Goal: Use online tool/utility: Utilize a website feature to perform a specific function

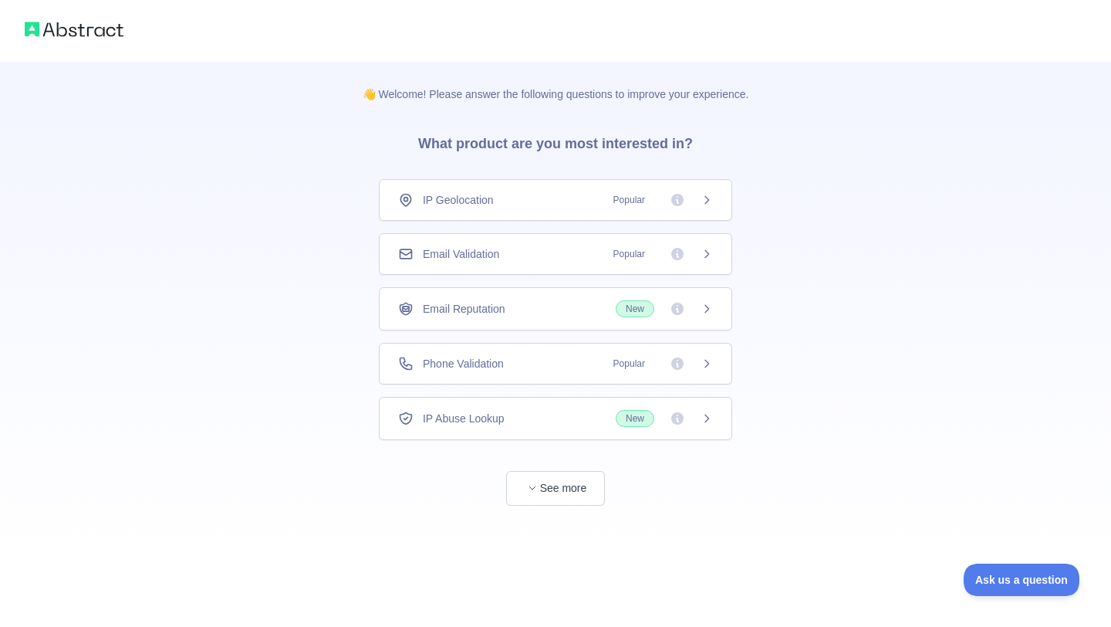
click at [455, 257] on span "Email Validation" at bounding box center [461, 253] width 76 height 15
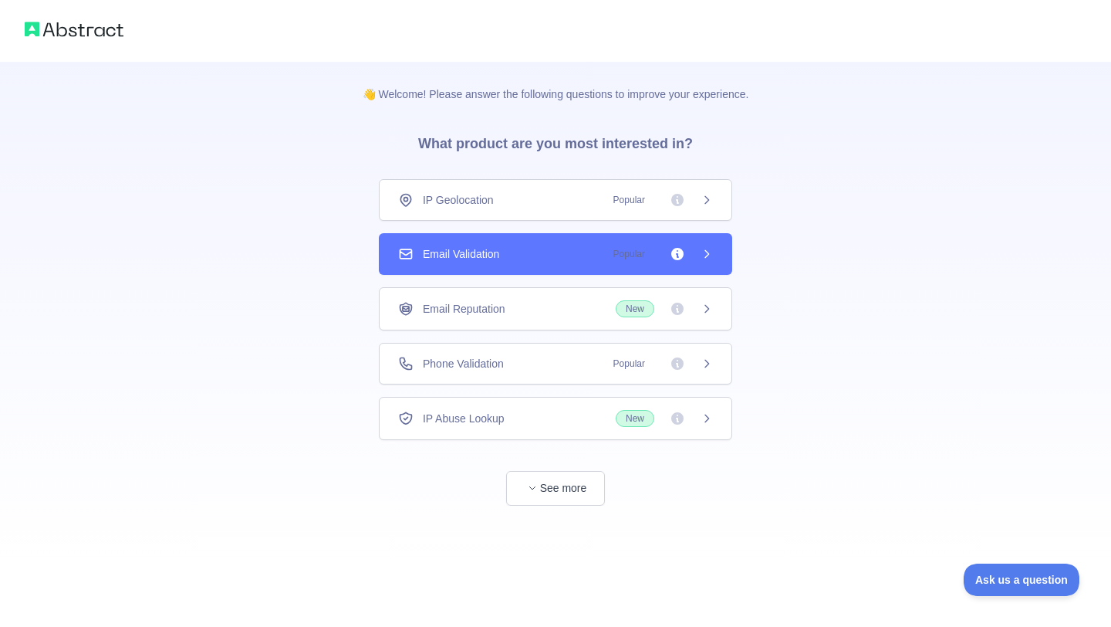
click at [710, 256] on icon at bounding box center [707, 254] width 12 height 12
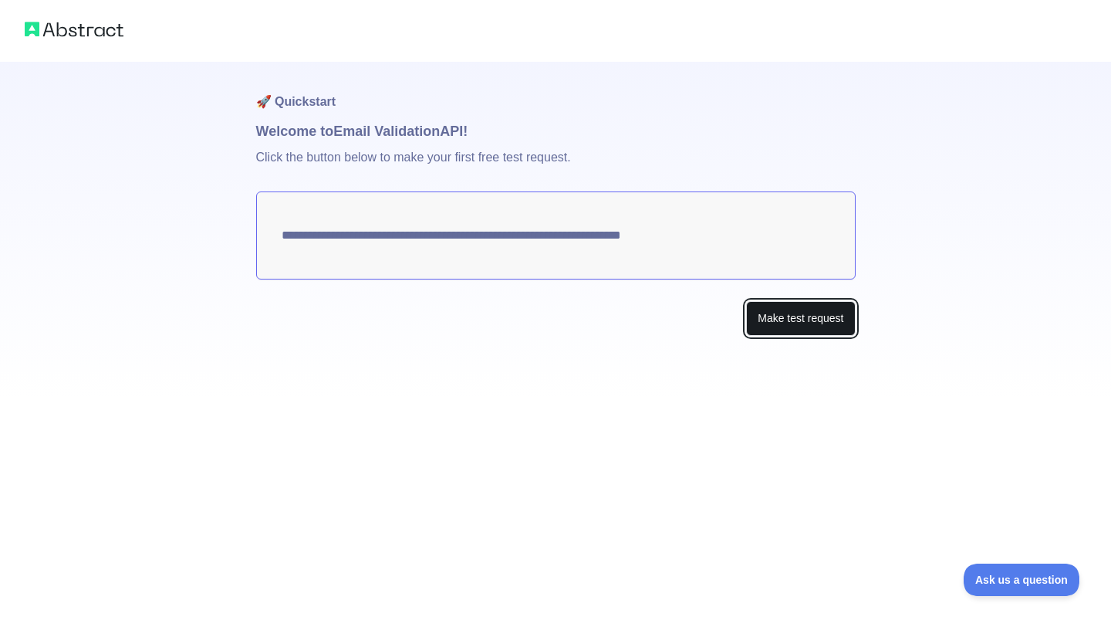
click at [769, 314] on button "Make test request" at bounding box center [800, 318] width 109 height 35
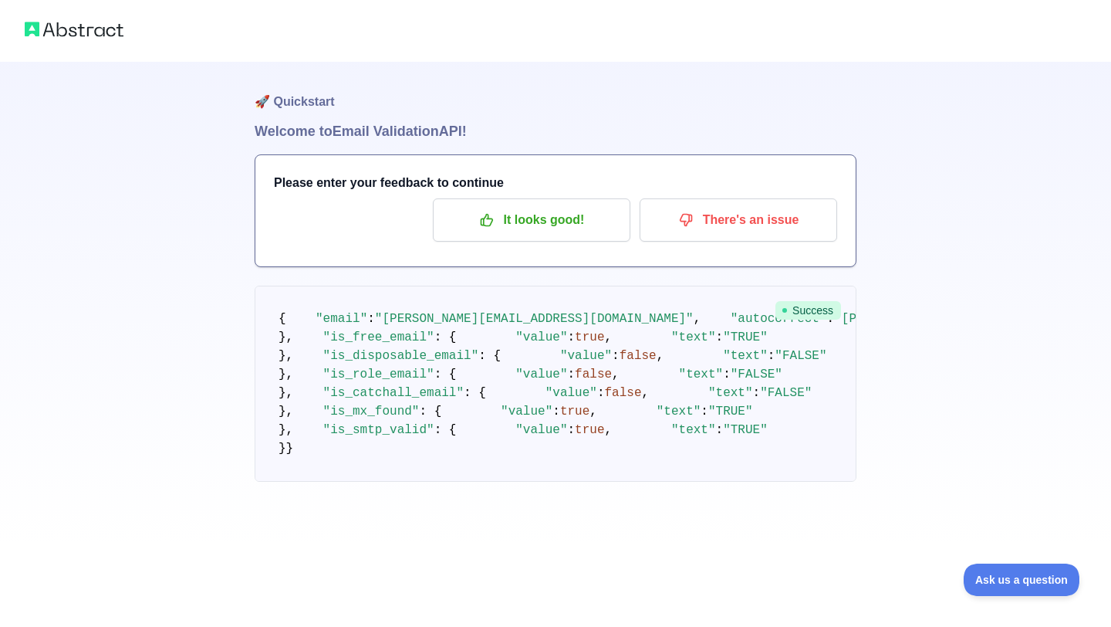
click at [39, 35] on img at bounding box center [74, 30] width 99 height 22
click at [28, 26] on img at bounding box center [74, 30] width 99 height 22
click at [56, 26] on img at bounding box center [74, 30] width 99 height 22
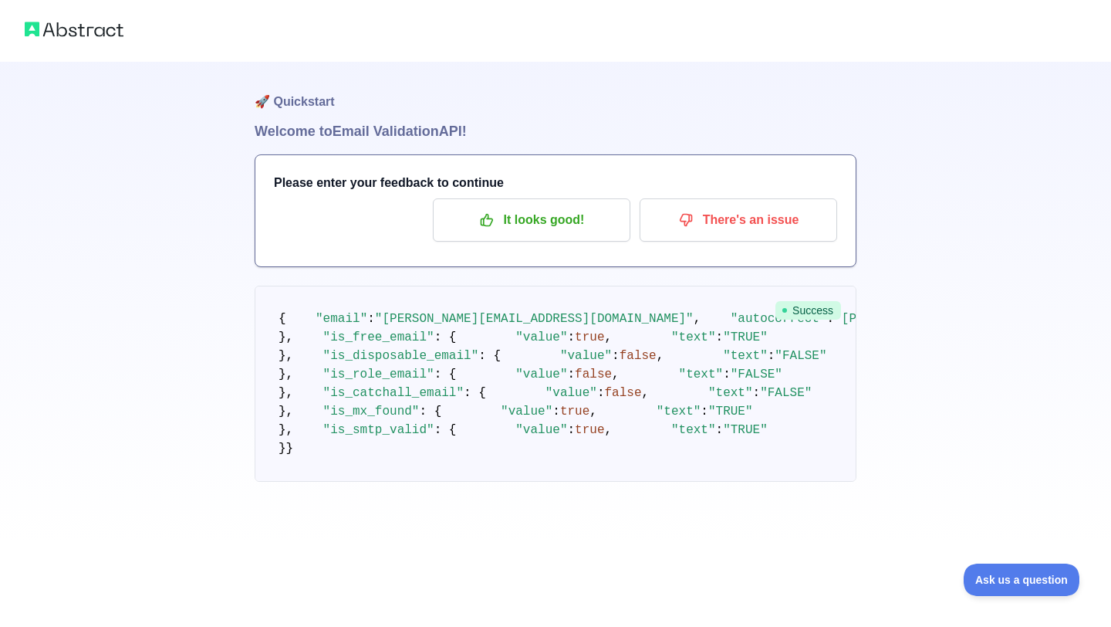
click at [56, 26] on img at bounding box center [74, 30] width 99 height 22
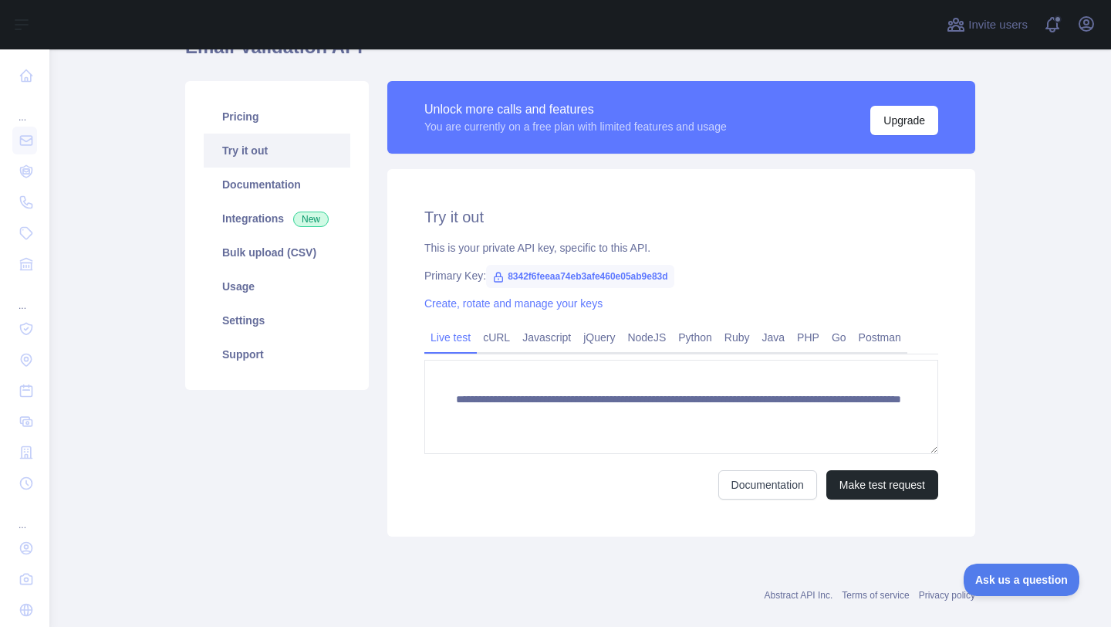
scroll to position [106, 0]
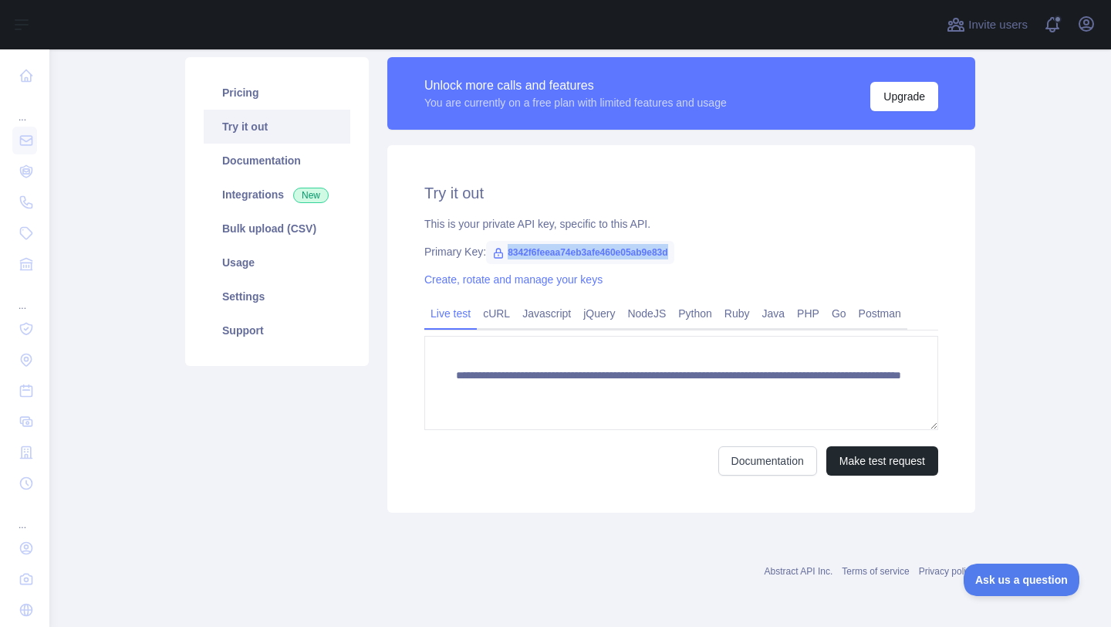
copy span "8342f6feeaa74eb3afe460e05ab9e83d"
drag, startPoint x: 693, startPoint y: 256, endPoint x: 504, endPoint y: 250, distance: 189.2
click at [504, 250] on span "8342f6feeaa74eb3afe460e05ab9e83d" at bounding box center [580, 252] width 188 height 23
